Goal: Task Accomplishment & Management: Use online tool/utility

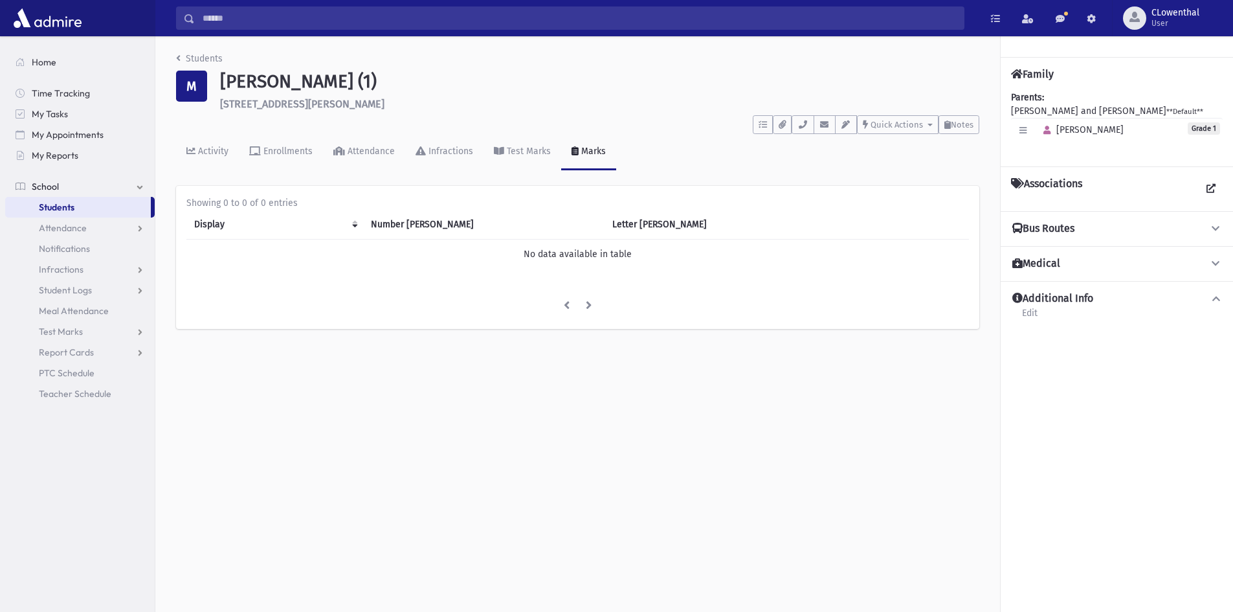
click at [79, 202] on link "Students" at bounding box center [78, 207] width 146 height 21
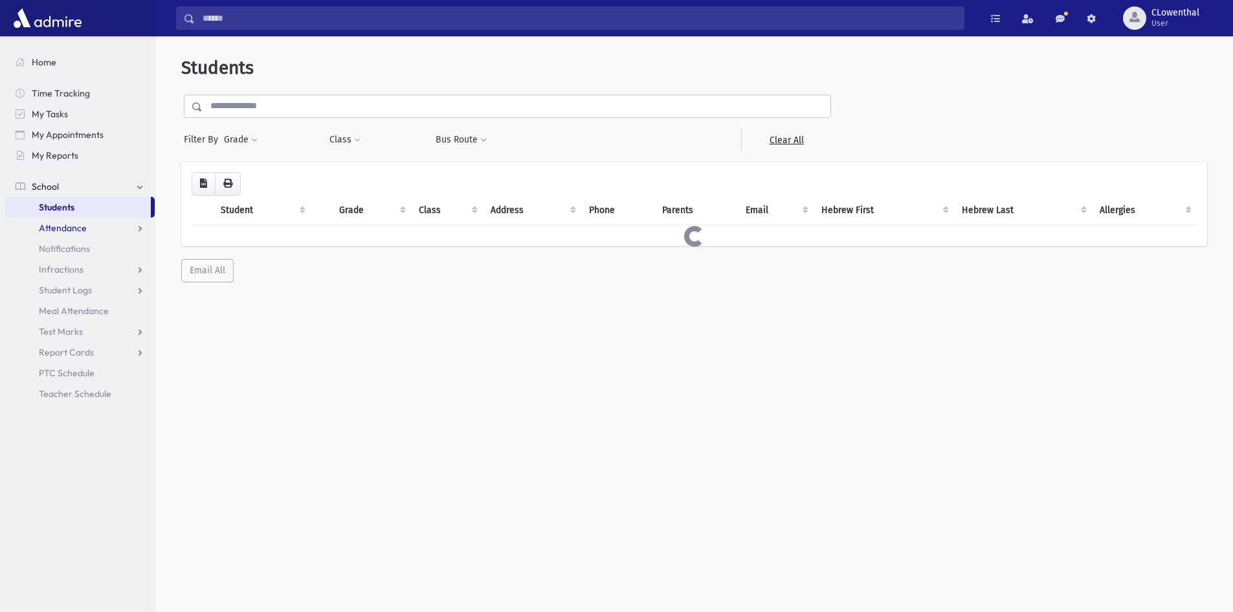
click at [82, 227] on span "Attendance" at bounding box center [63, 228] width 48 height 12
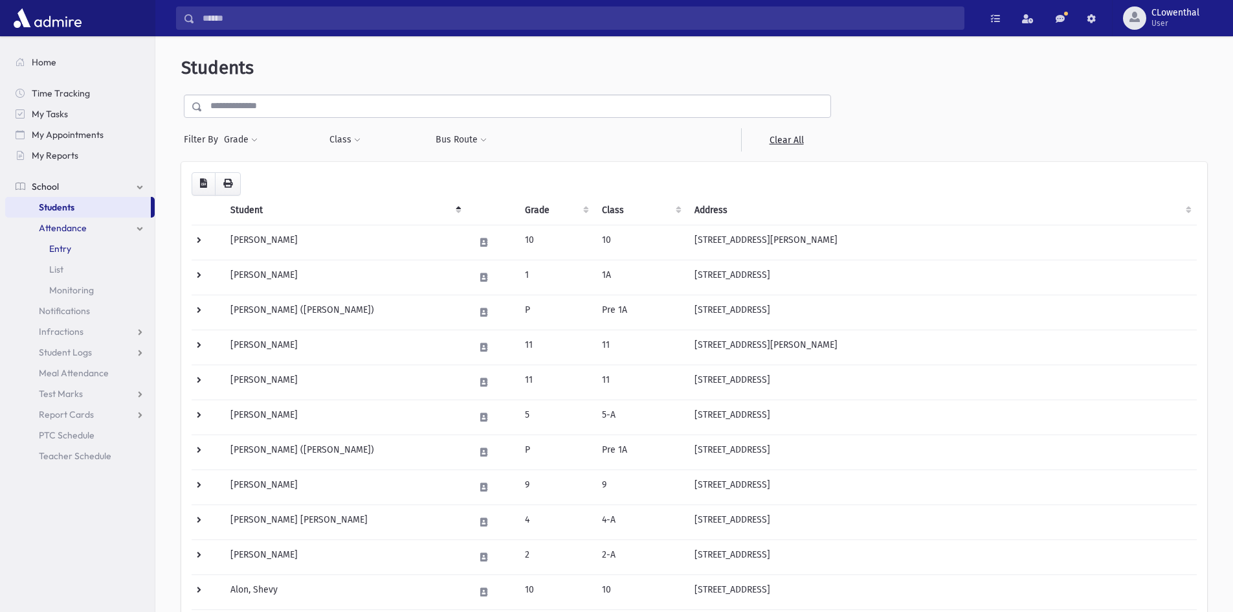
click at [101, 250] on link "Entry" at bounding box center [79, 248] width 149 height 21
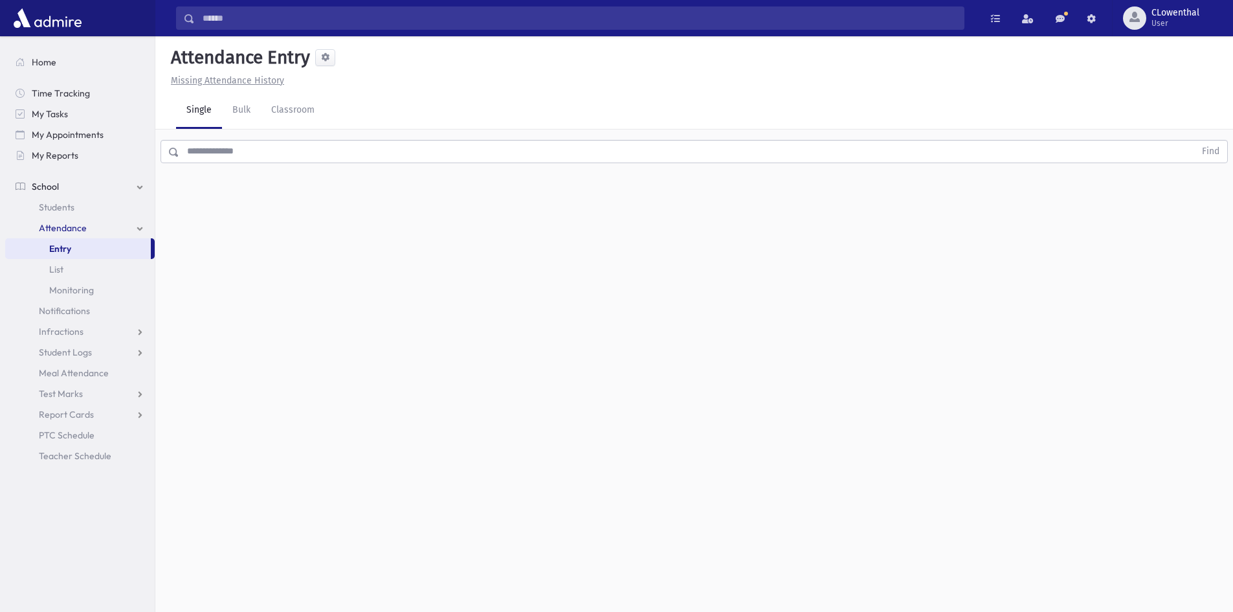
click at [217, 157] on input "text" at bounding box center [686, 151] width 1015 height 23
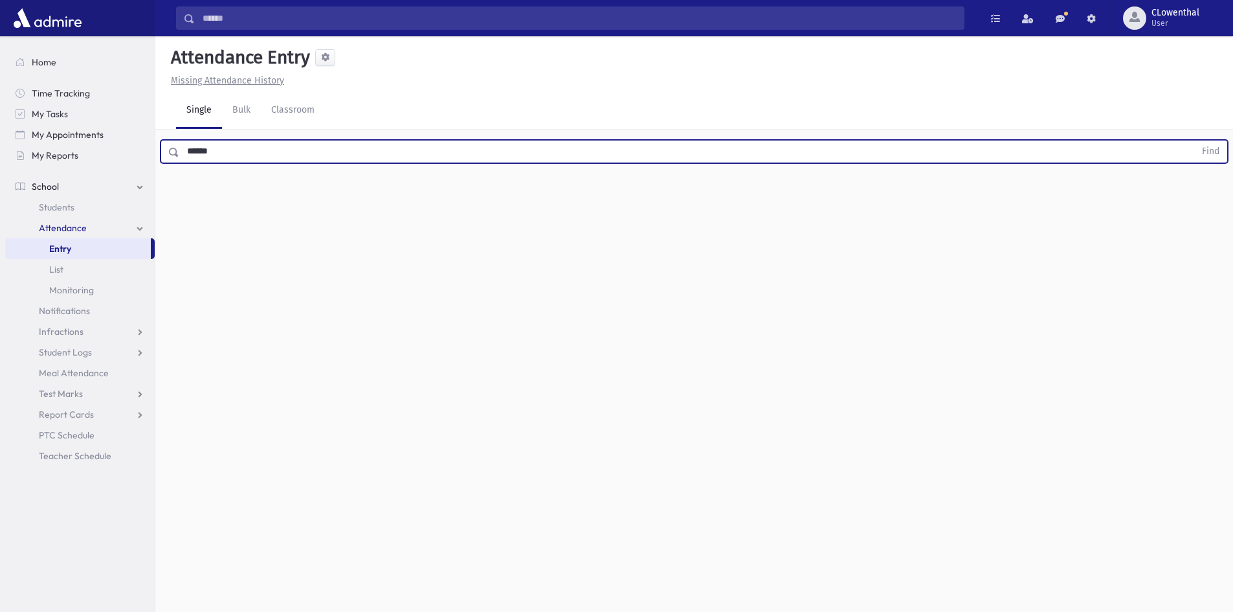
type input "******"
click at [1194, 140] on button "Find" at bounding box center [1210, 151] width 33 height 22
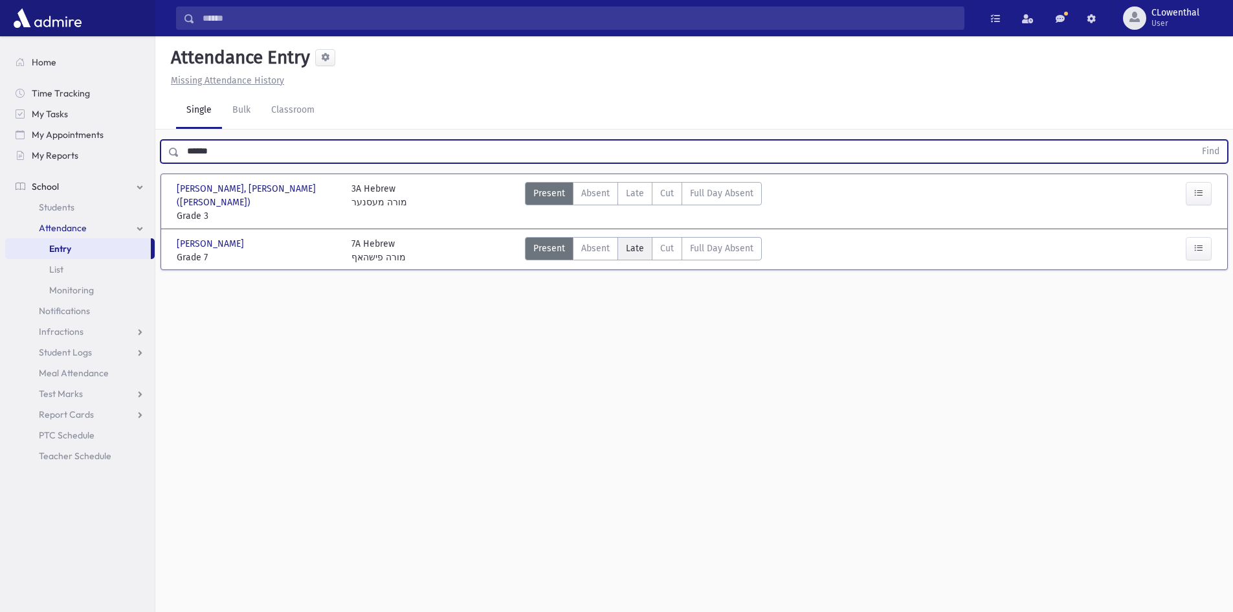
click at [628, 241] on span "Late" at bounding box center [635, 248] width 18 height 14
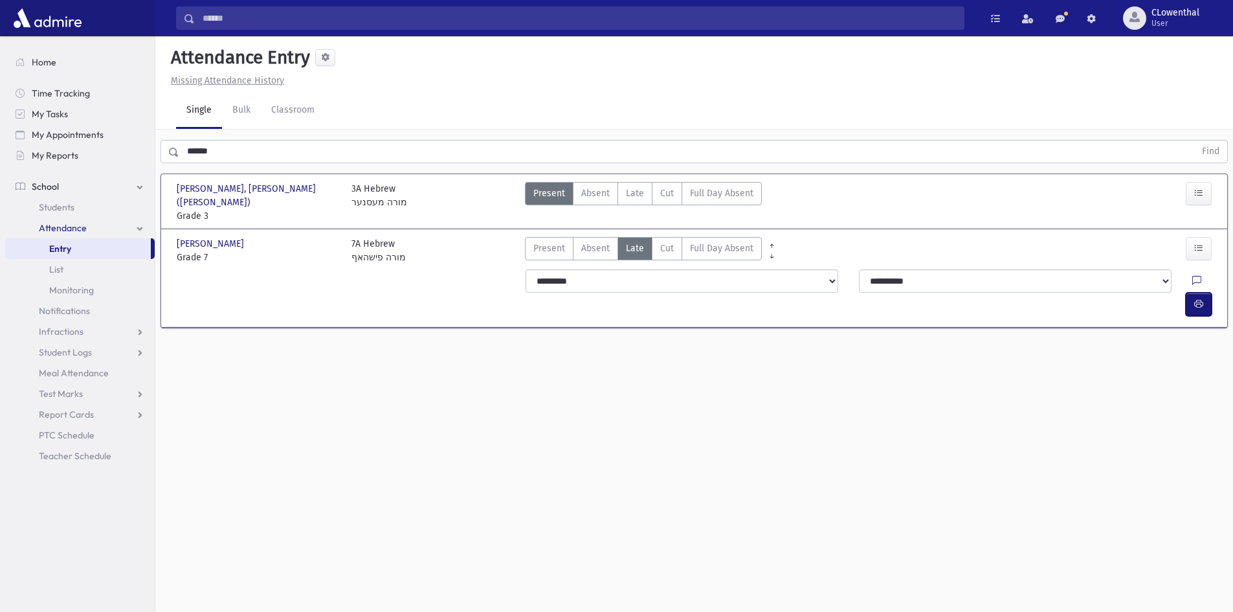
click at [1205, 293] on button "button" at bounding box center [1199, 304] width 26 height 23
